Goal: Information Seeking & Learning: Learn about a topic

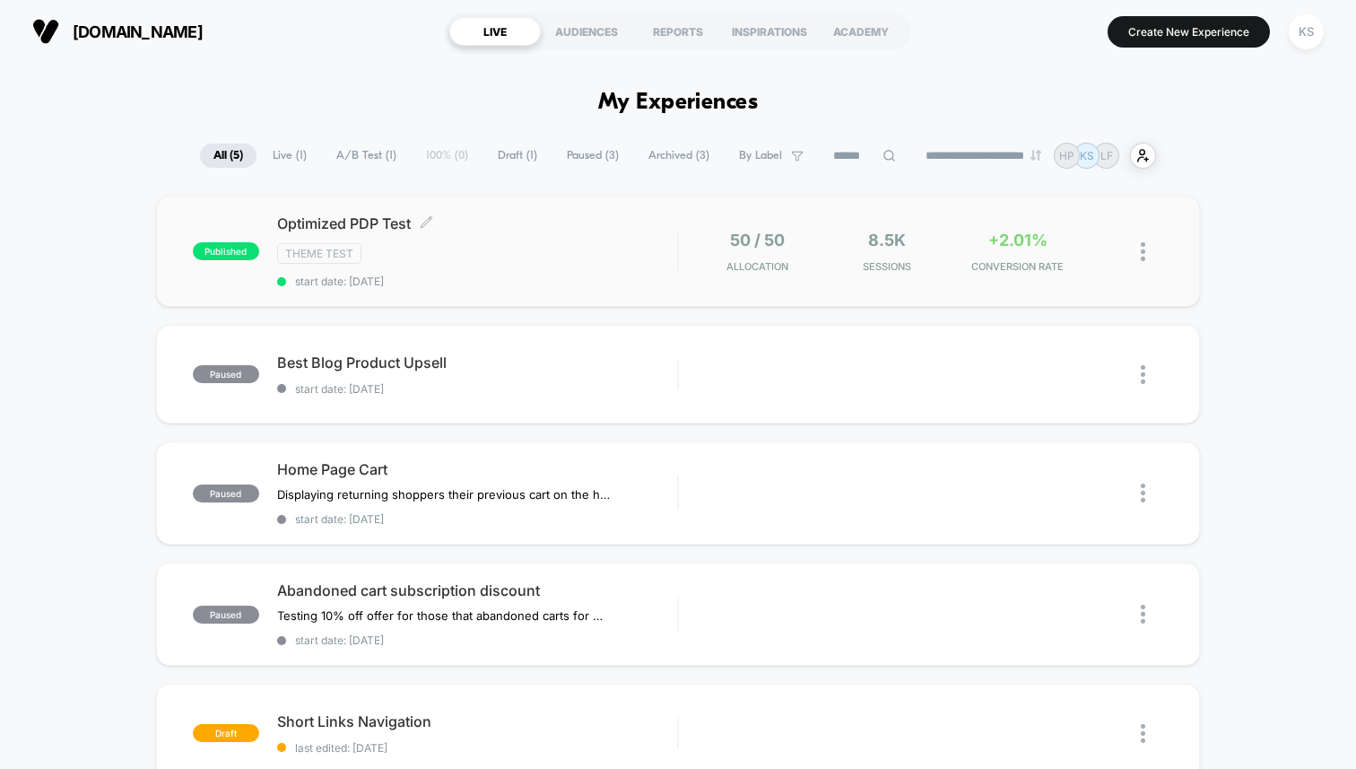
click at [523, 248] on div "Theme Test" at bounding box center [477, 253] width 400 height 21
